Goal: Information Seeking & Learning: Understand process/instructions

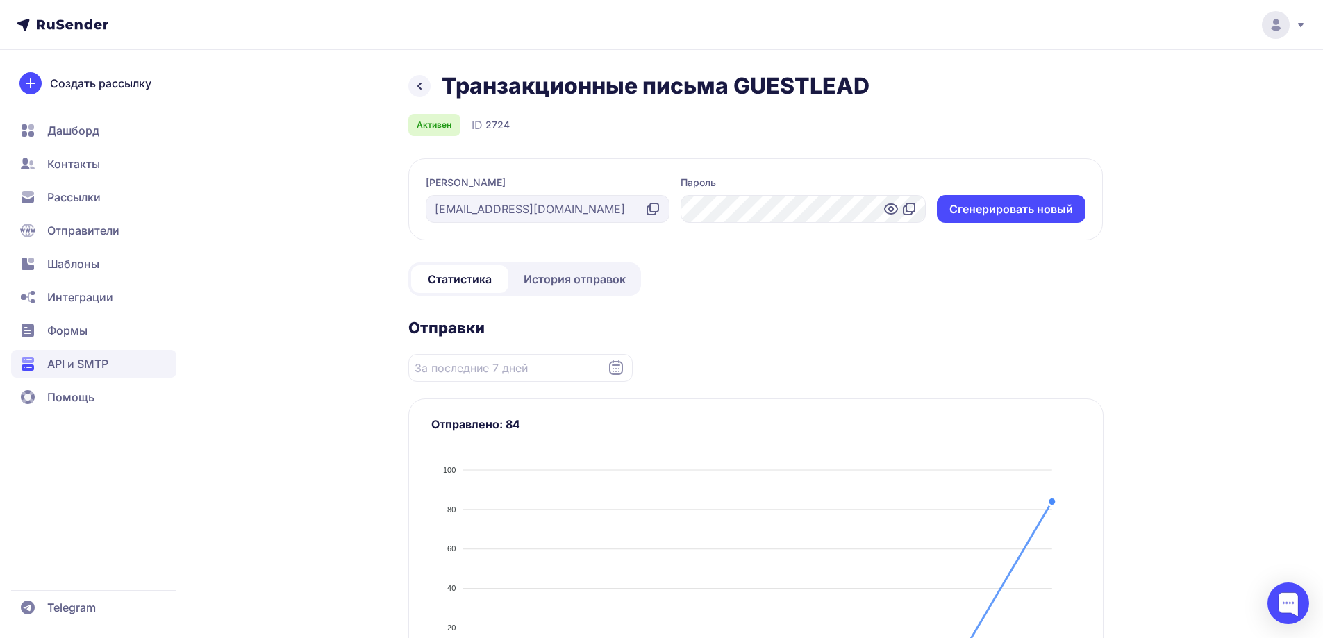
click at [78, 392] on span "Помощь" at bounding box center [70, 397] width 47 height 17
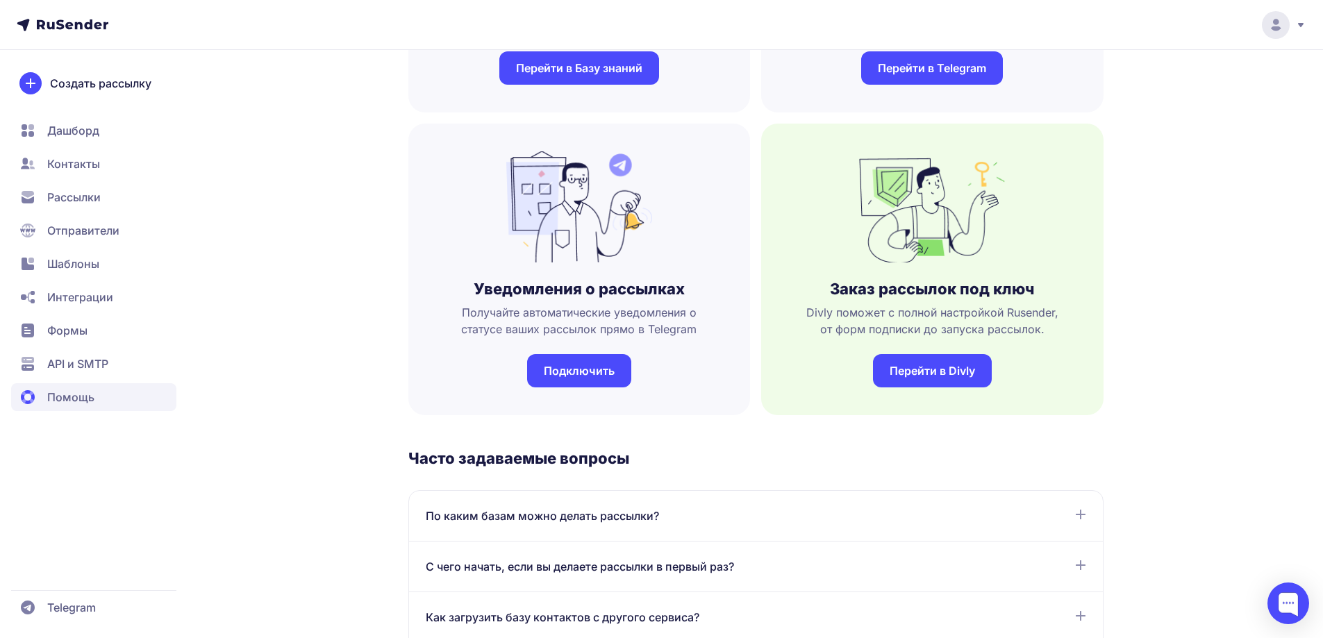
scroll to position [278, 0]
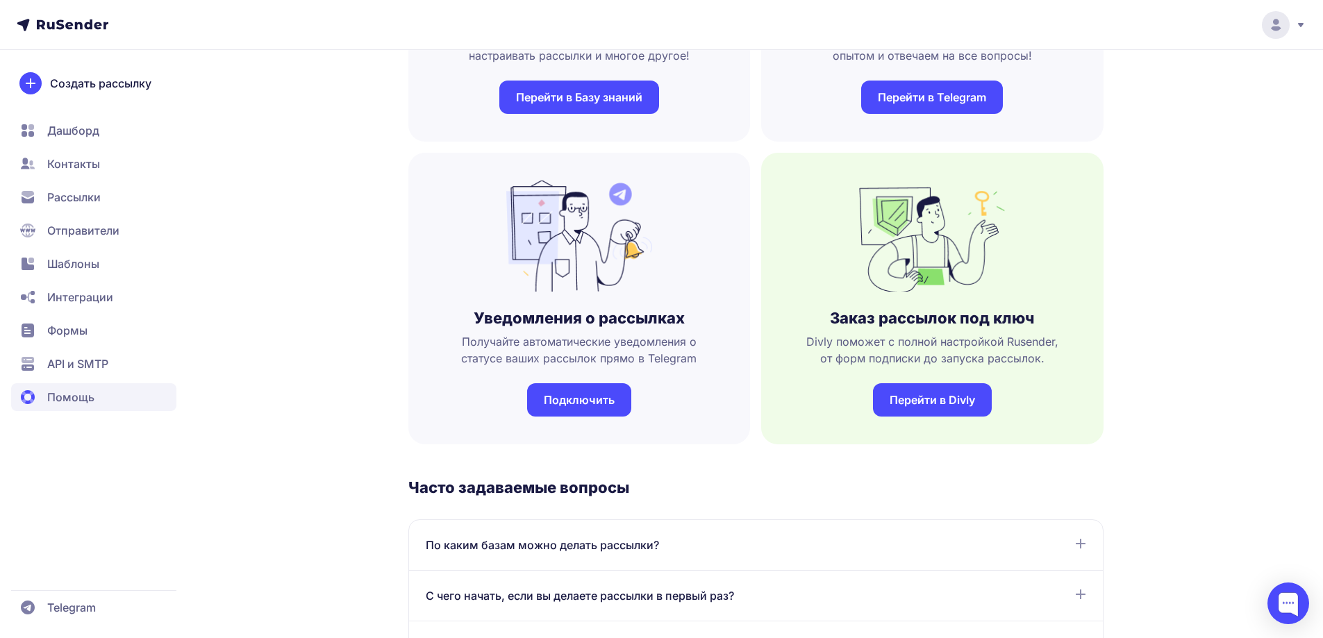
click at [123, 344] on nav "Дашборд Контакты Рассылки Отправители Шаблоны Интеграции Формы API и SMTP Помощь" at bounding box center [93, 264] width 165 height 294
click at [111, 363] on span "API и SMTP" at bounding box center [93, 364] width 165 height 28
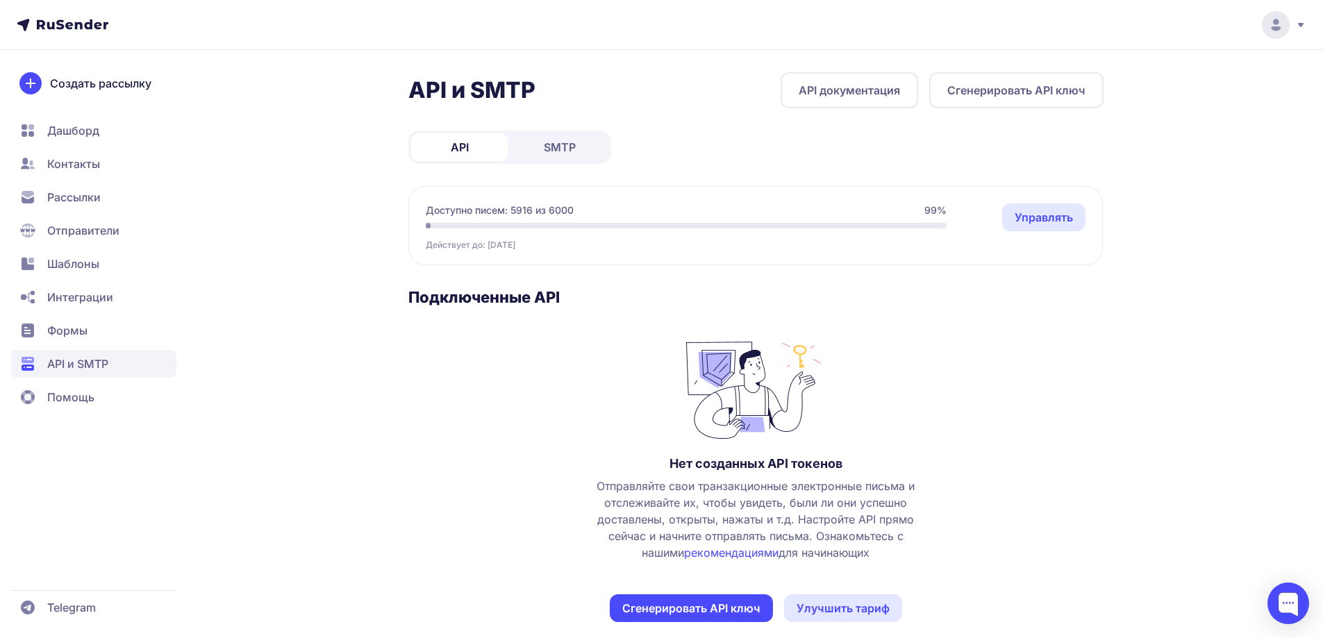
click at [552, 144] on span "SMTP" at bounding box center [560, 147] width 32 height 17
